Goal: Task Accomplishment & Management: Complete application form

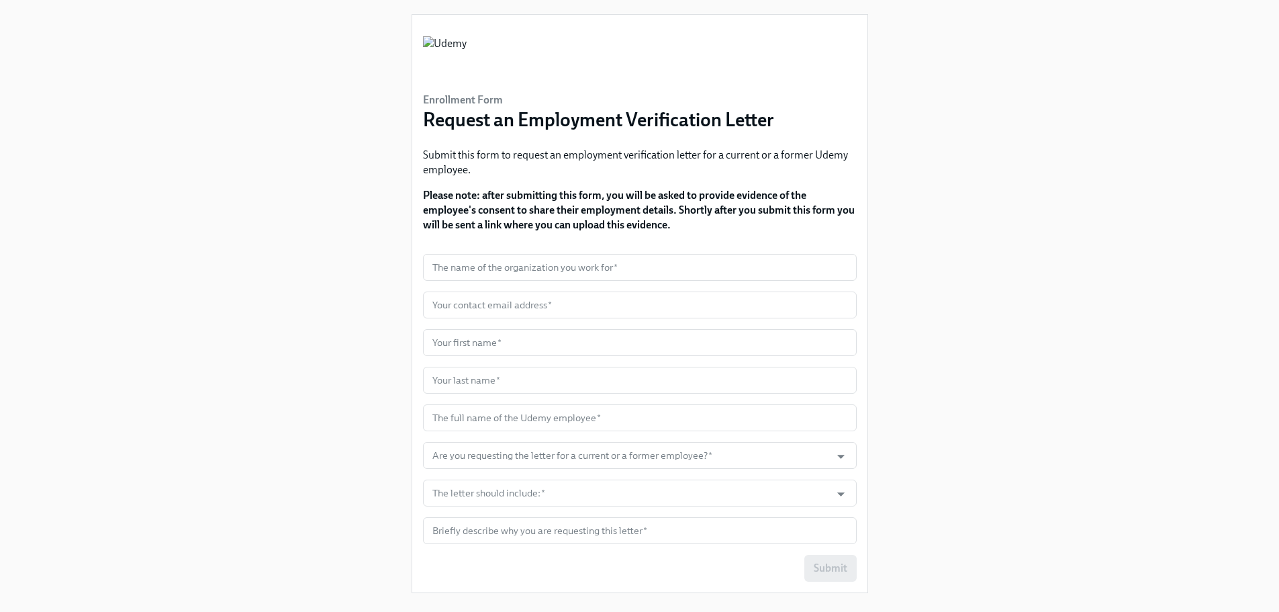
scroll to position [22, 0]
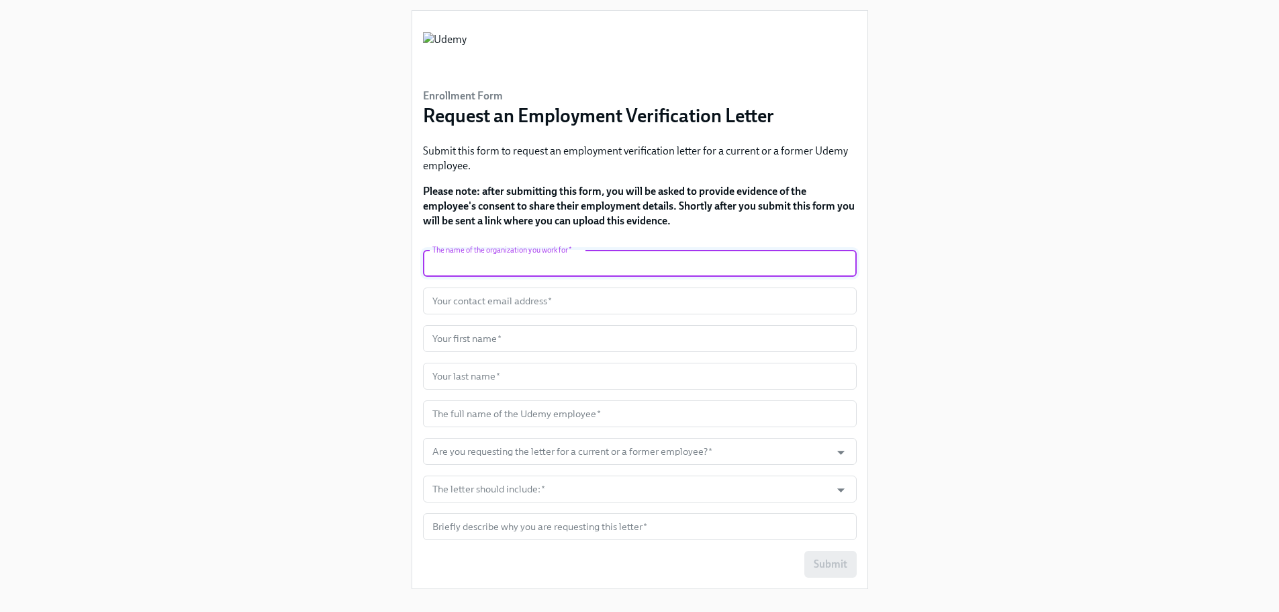
click at [489, 266] on input "text" at bounding box center [640, 263] width 434 height 27
type input "HireRight"
type input "[EMAIL_ADDRESS][PERSON_NAME][DOMAIN_NAME]"
type input "Mikolaj"
type input "[PERSON_NAME]"
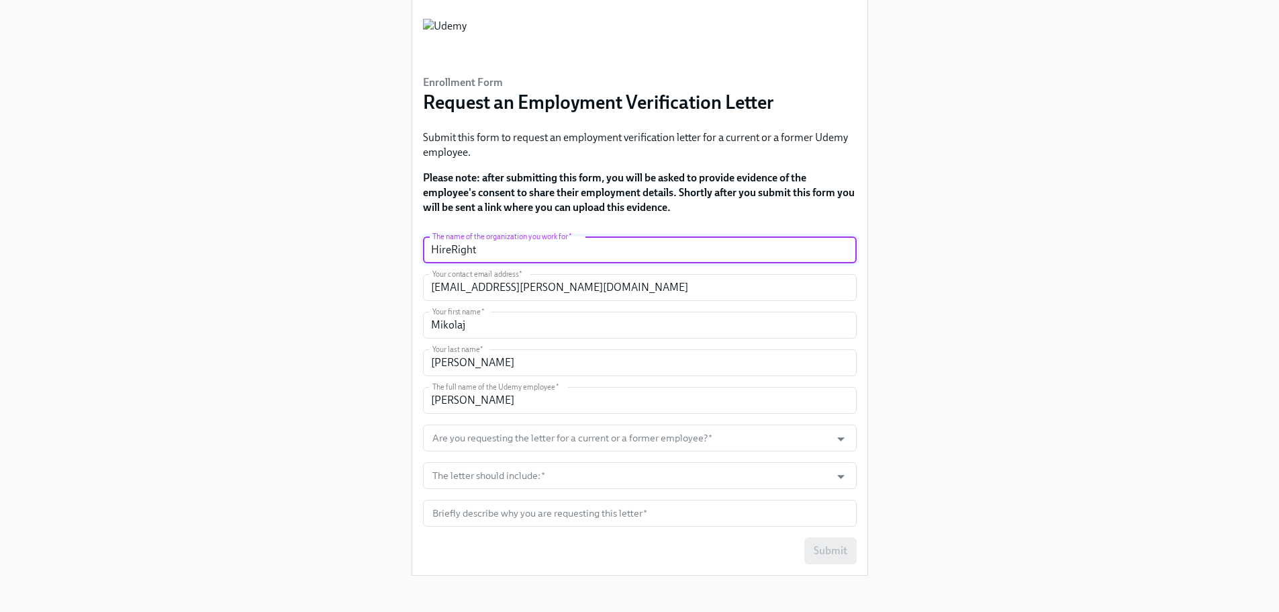
scroll to position [42, 0]
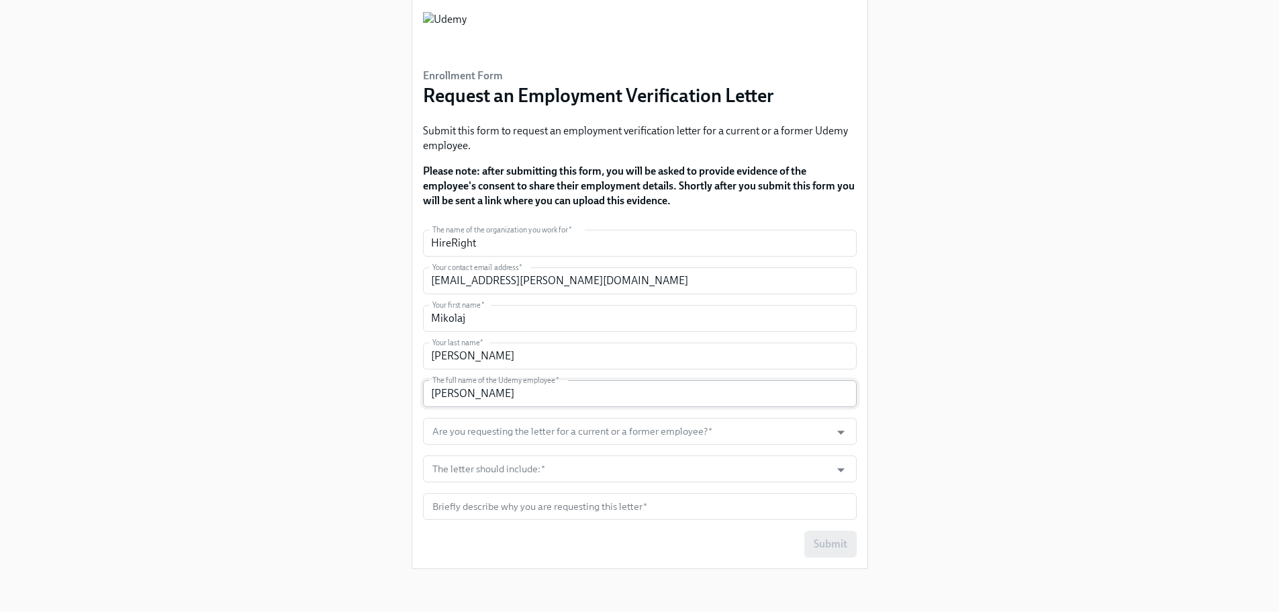
click at [475, 393] on input "[PERSON_NAME]" at bounding box center [640, 393] width 434 height 27
drag, startPoint x: 495, startPoint y: 395, endPoint x: 413, endPoint y: 396, distance: 82.6
click at [413, 396] on div "Enrollment Form Request an Employment Verification Letter Submit this form to r…" at bounding box center [639, 279] width 455 height 577
paste input "[PERSON_NAME]"
type input "[PERSON_NAME]"
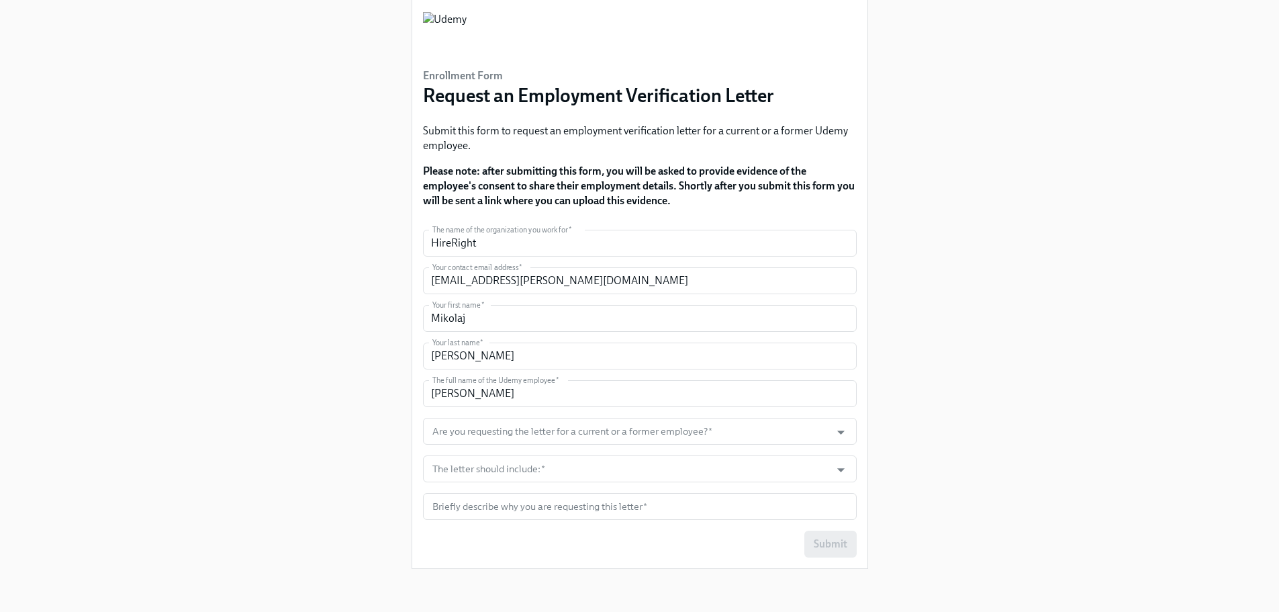
click at [370, 412] on div "Enrollment Form Request an Employment Verification Letter Submit this form to r…" at bounding box center [639, 269] width 1214 height 622
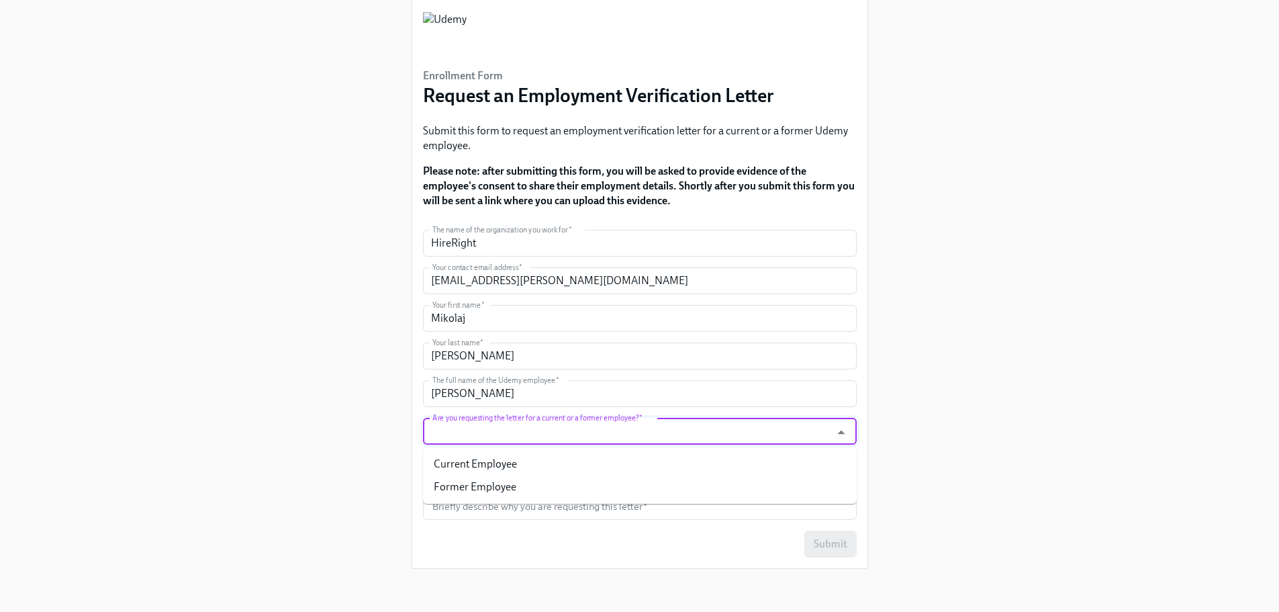
click at [501, 433] on input "Are you requesting the letter for a current or a former employee?   *" at bounding box center [627, 431] width 395 height 27
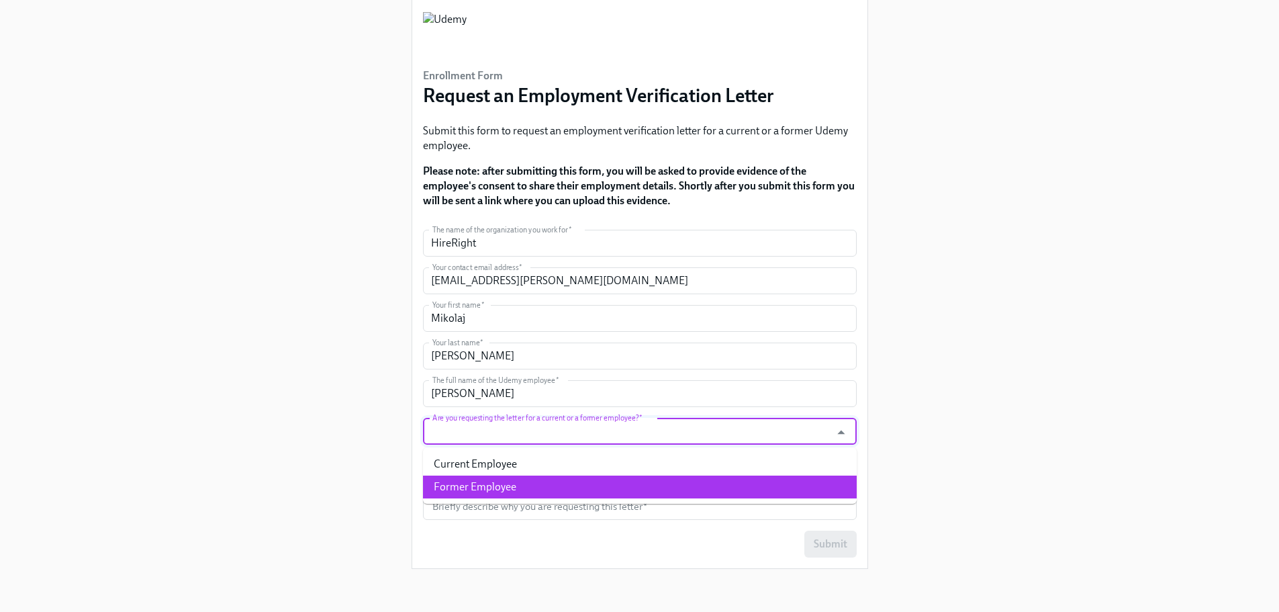
click at [479, 484] on li "Former Employee" at bounding box center [640, 486] width 434 height 23
type input "Former Employee"
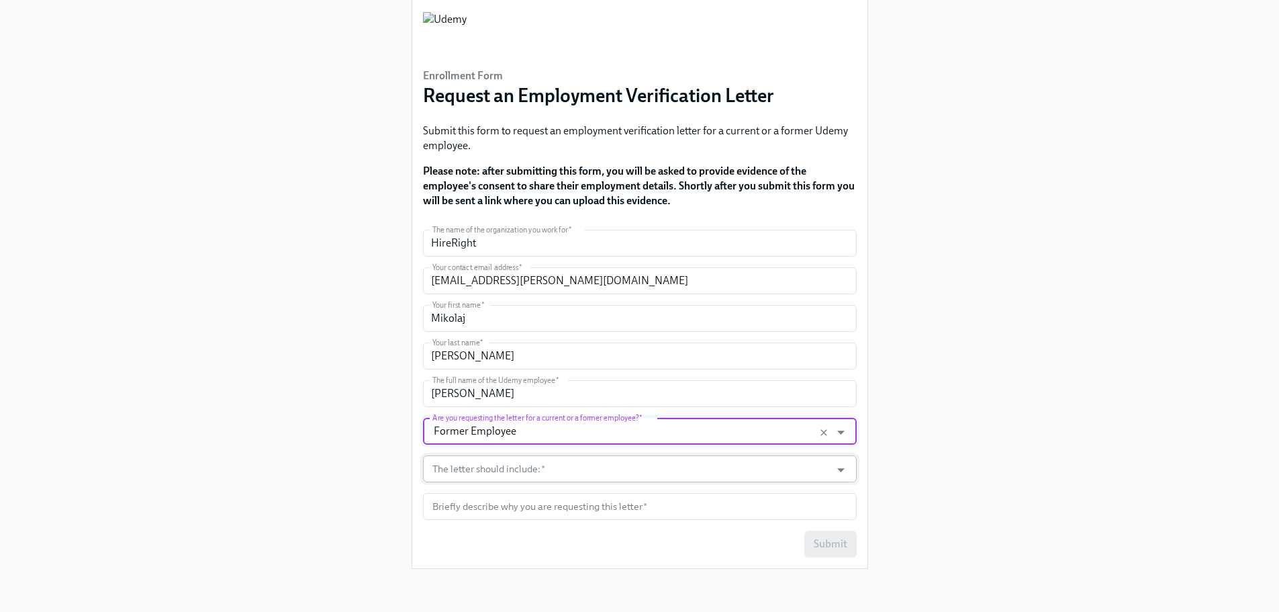
click at [496, 470] on input "The letter should include:   *" at bounding box center [627, 468] width 395 height 27
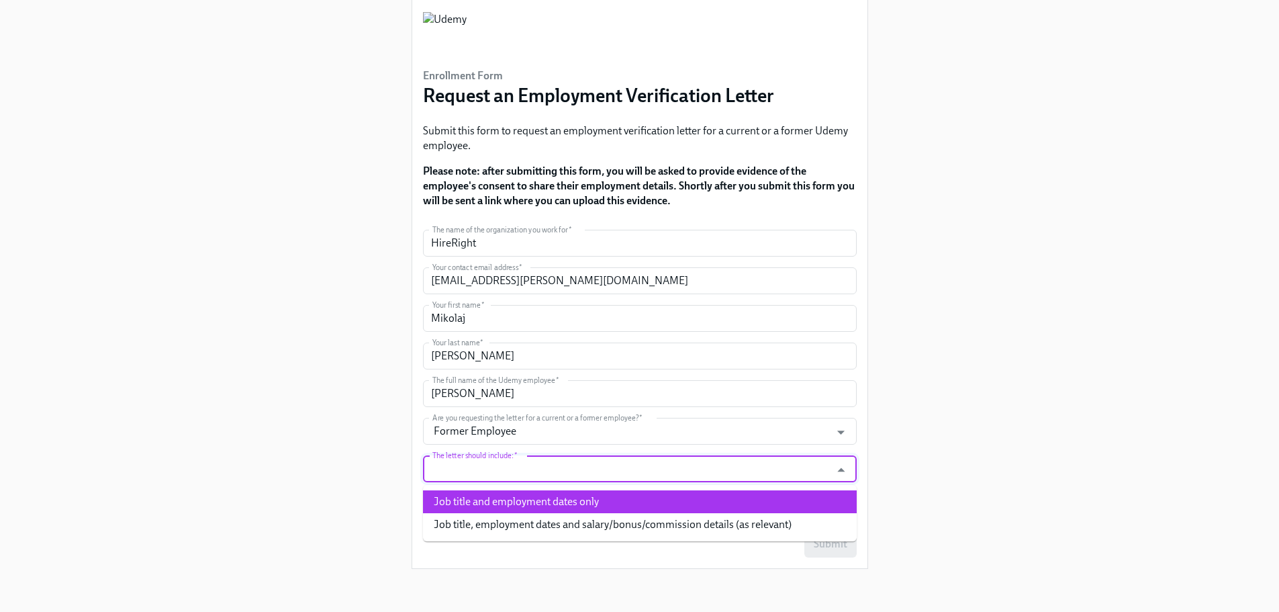
click at [491, 495] on li "Job title and employment dates only" at bounding box center [640, 501] width 434 height 23
type input "Job title and employment dates only"
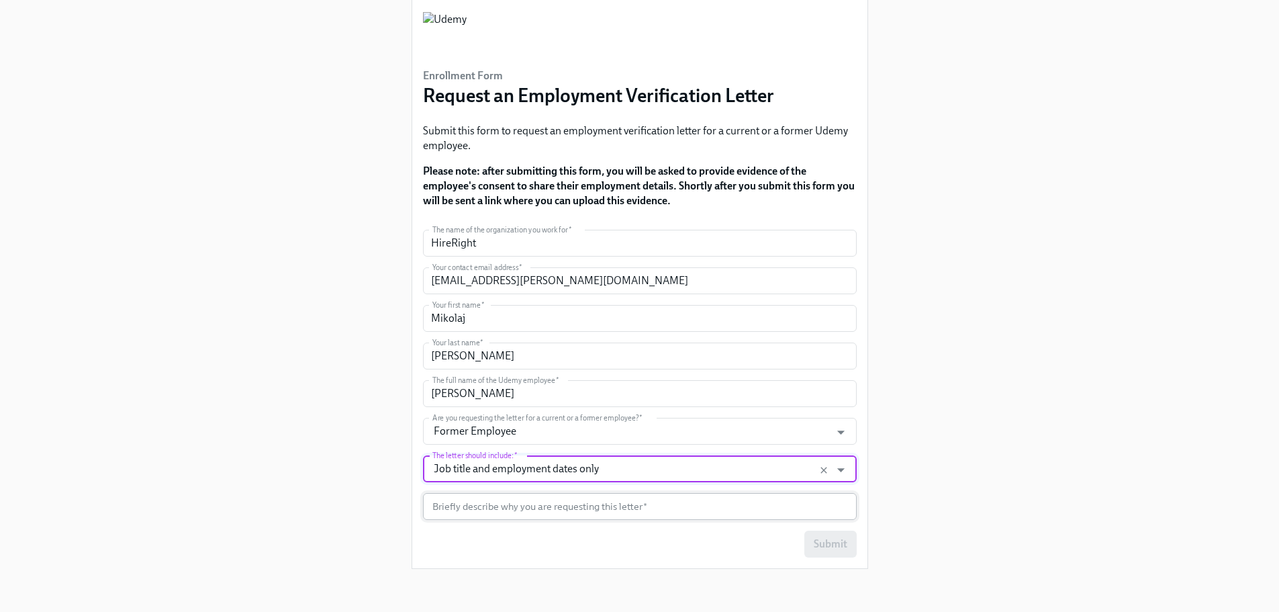
click at [468, 504] on input "text" at bounding box center [640, 506] width 434 height 27
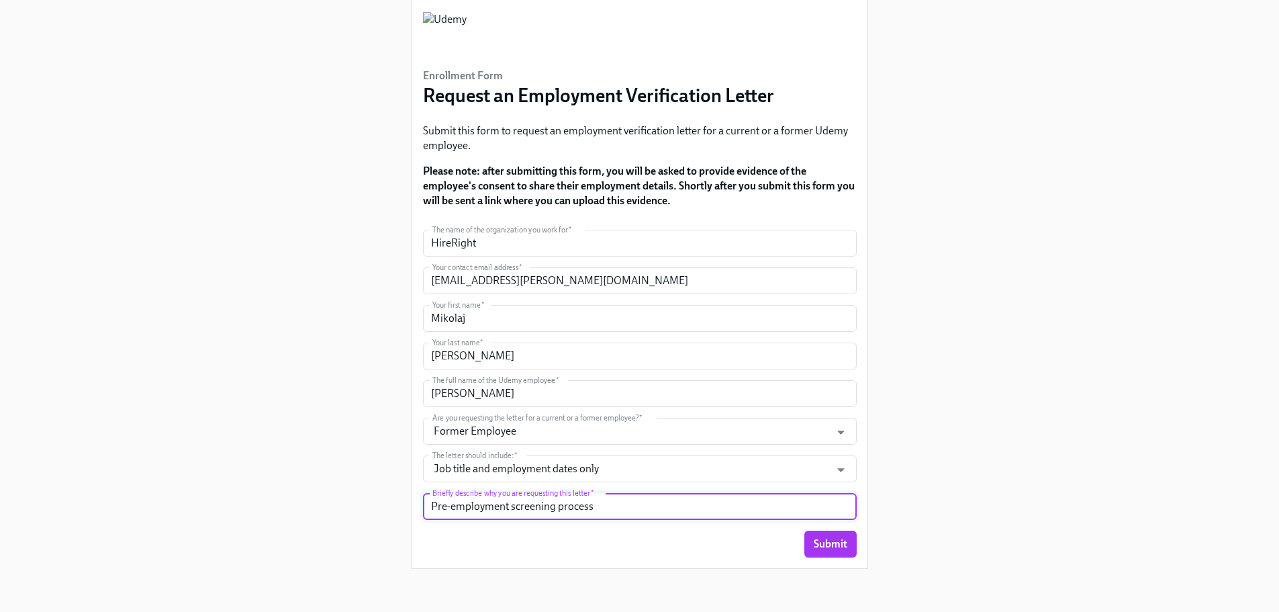
type input "Pre-employment screening process"
click at [849, 540] on button "Submit" at bounding box center [830, 543] width 52 height 27
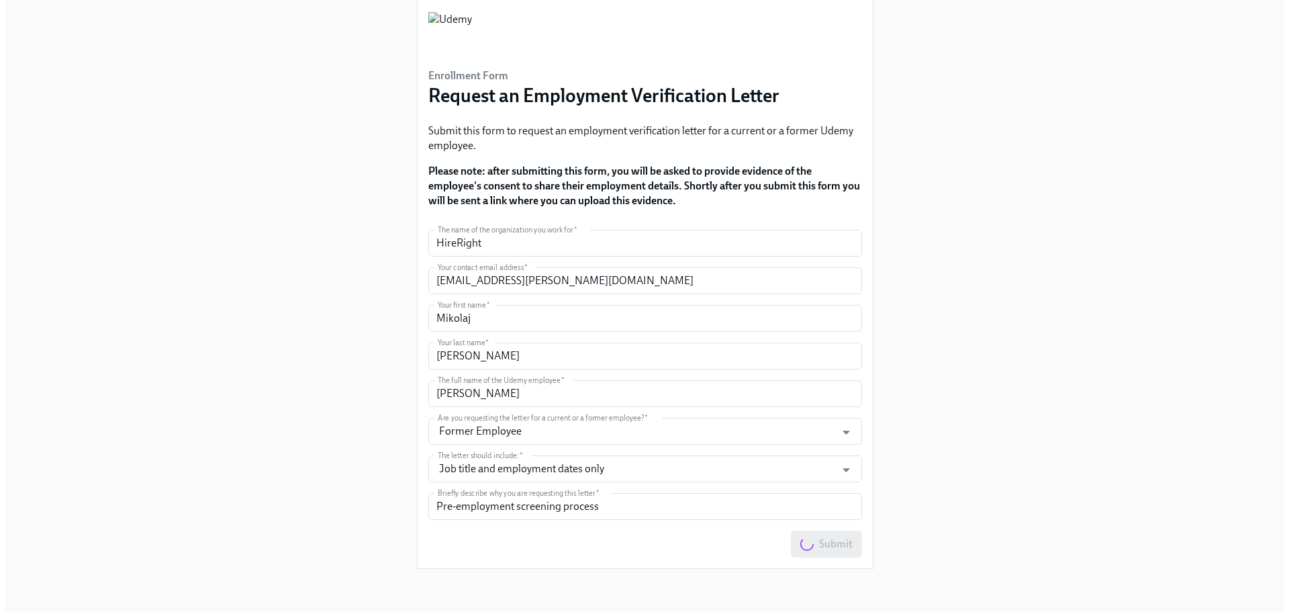
scroll to position [0, 0]
